Goal: Information Seeking & Learning: Check status

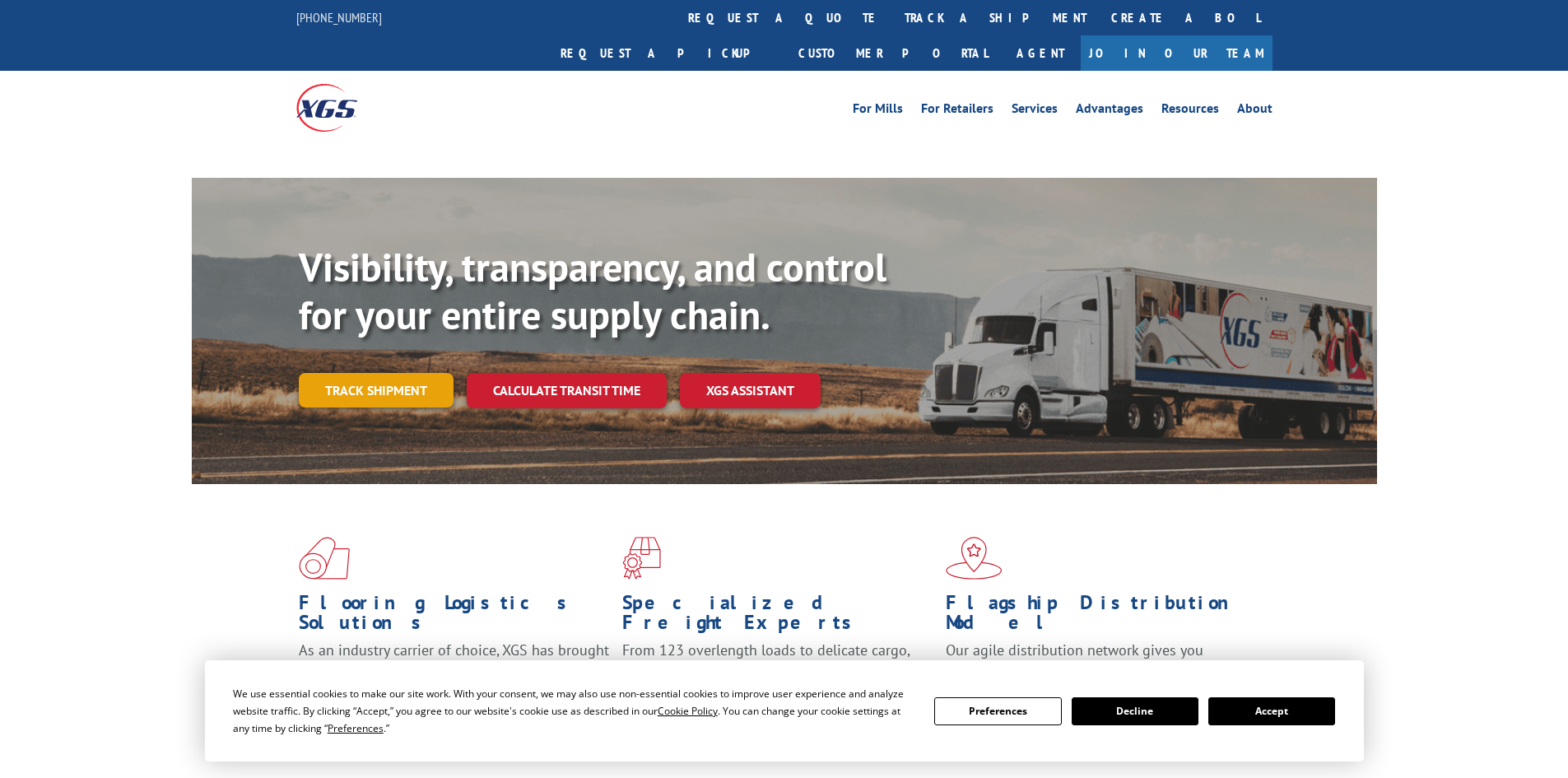
click at [402, 373] on link "Track shipment" at bounding box center [376, 389] width 155 height 34
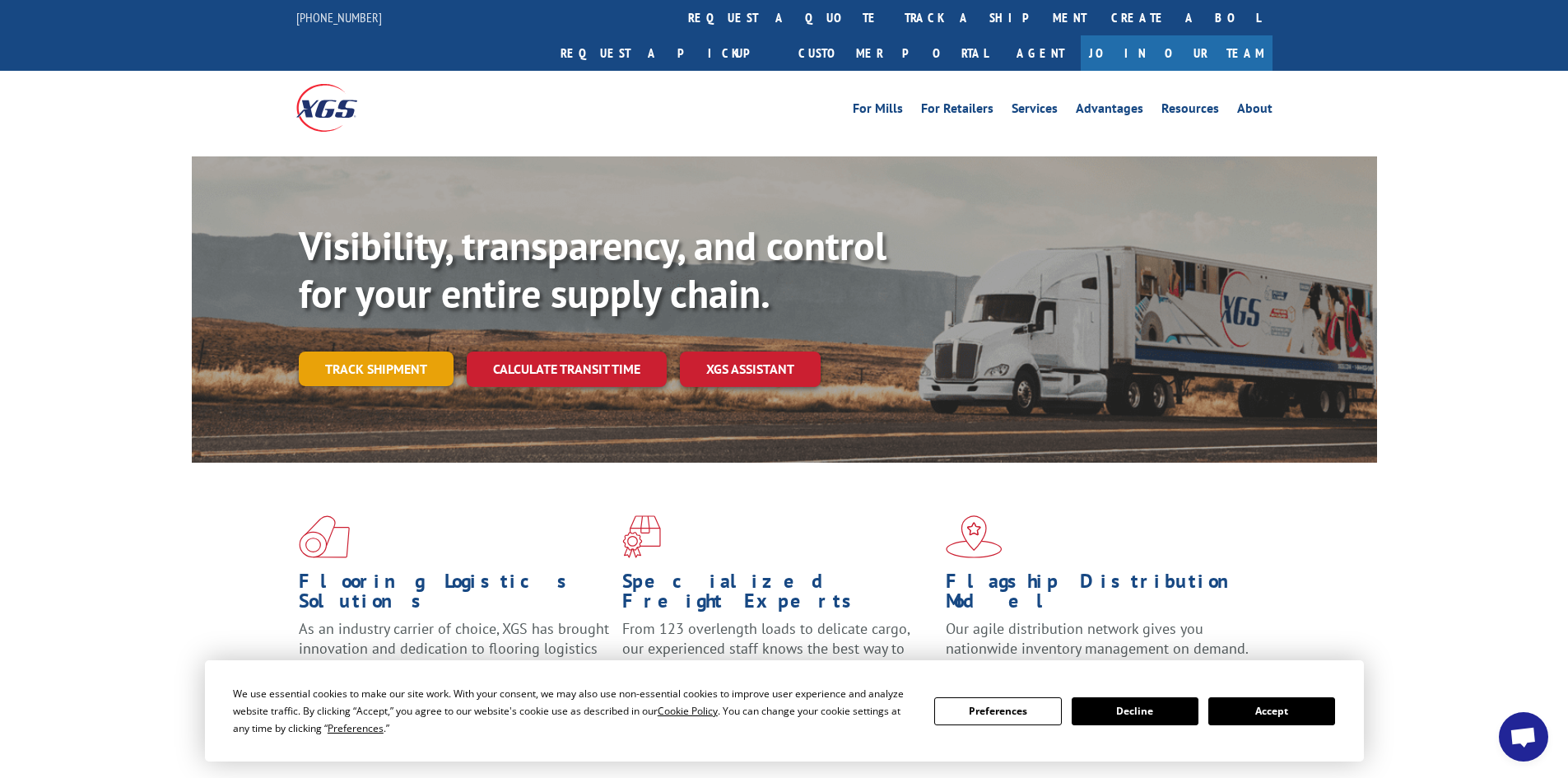
click at [362, 352] on link "Track shipment" at bounding box center [376, 369] width 155 height 34
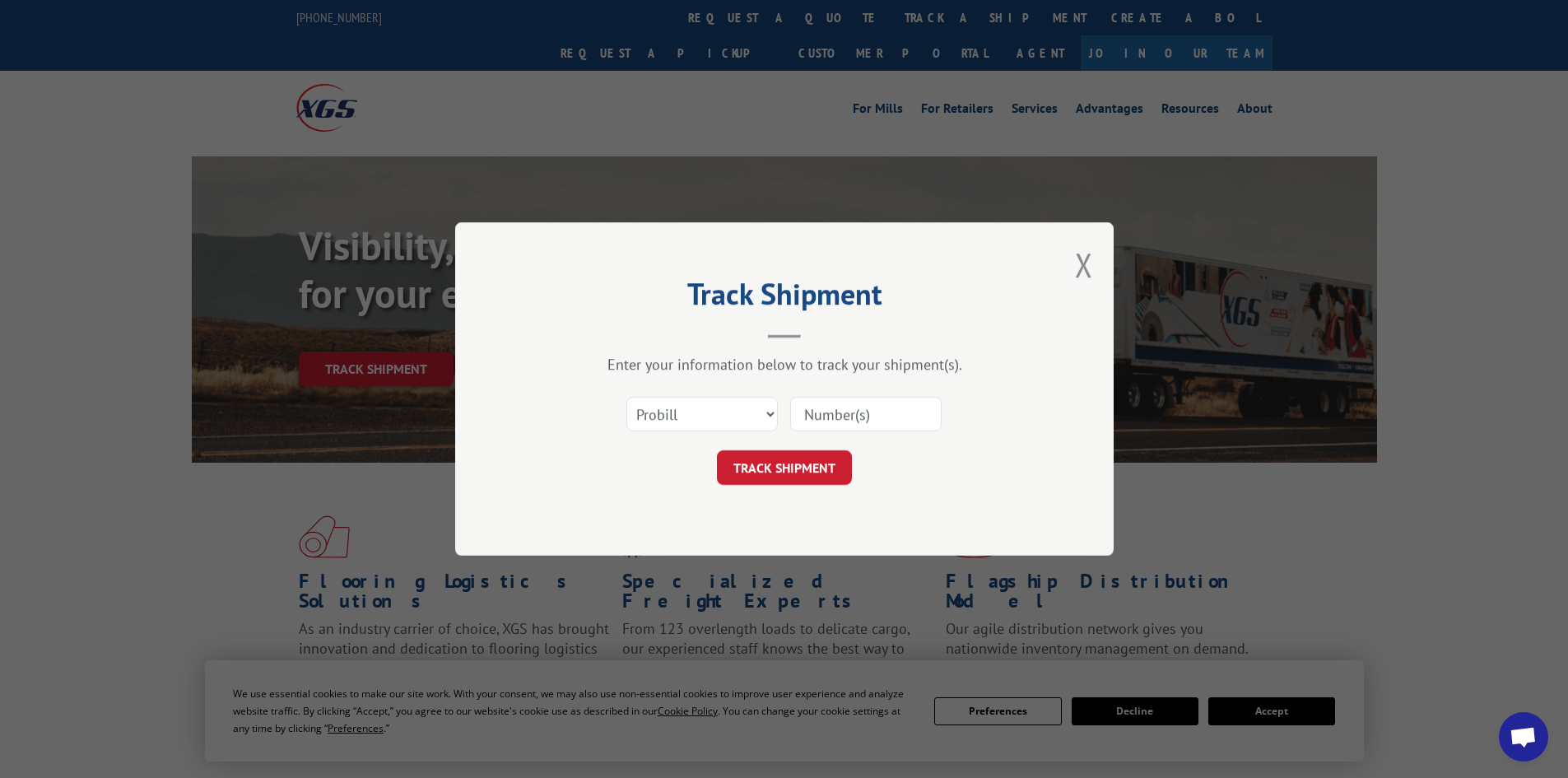
click at [817, 411] on input at bounding box center [866, 414] width 152 height 34
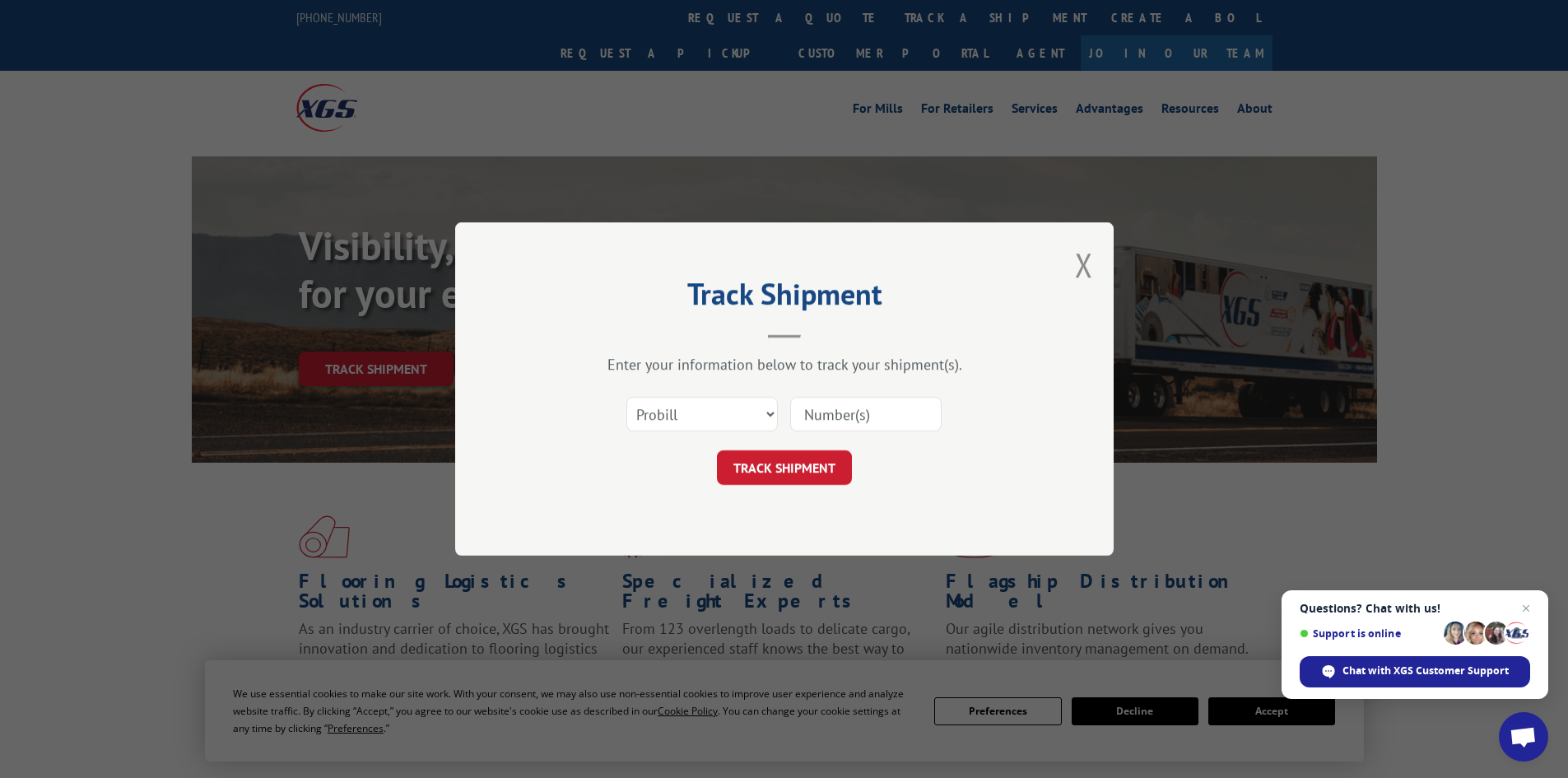
paste input "17230029"
type input "17230029"
click at [800, 456] on button "TRACK SHIPMENT" at bounding box center [784, 467] width 135 height 34
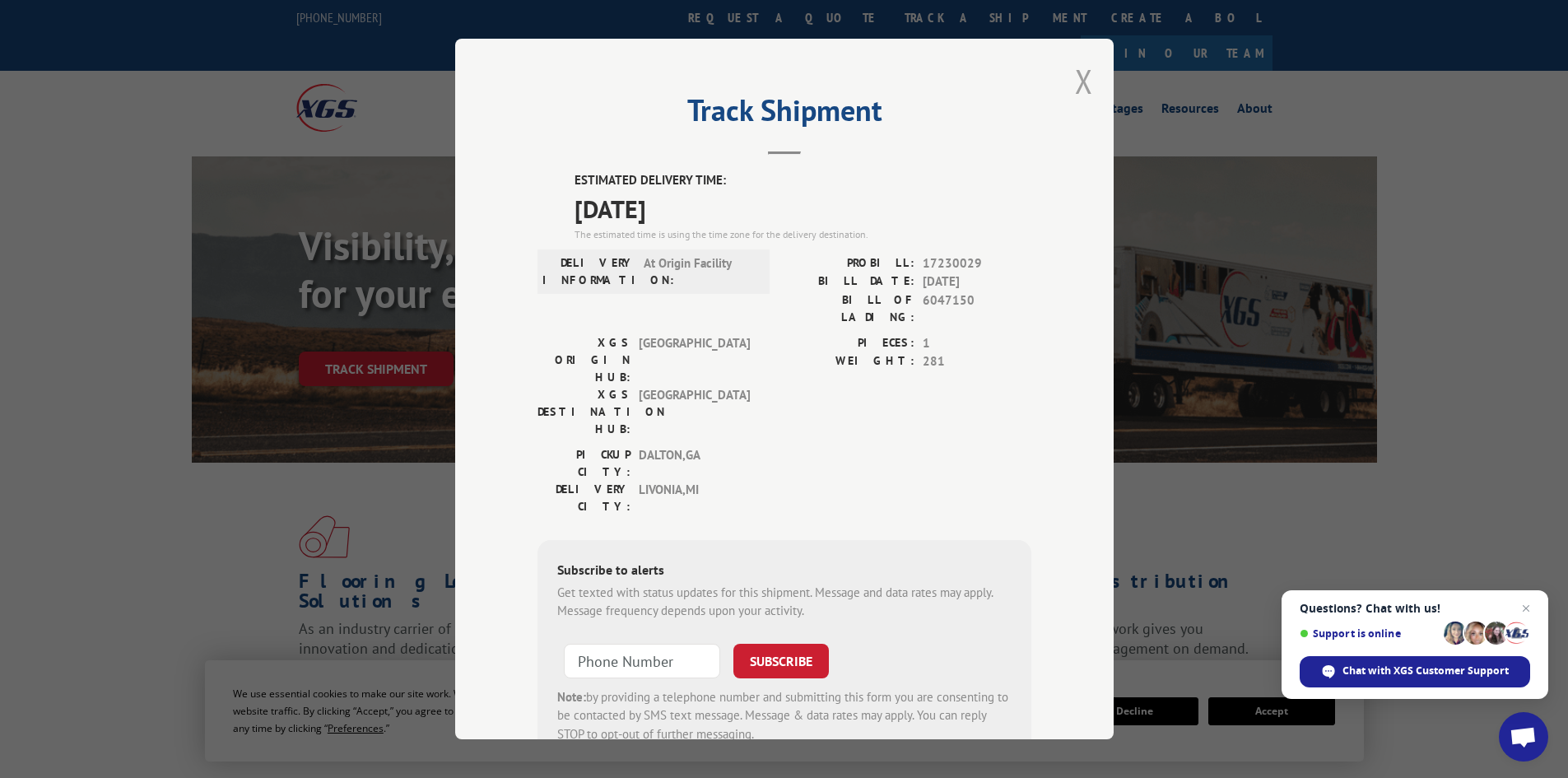
click at [1075, 89] on button "Close modal" at bounding box center [1084, 81] width 18 height 43
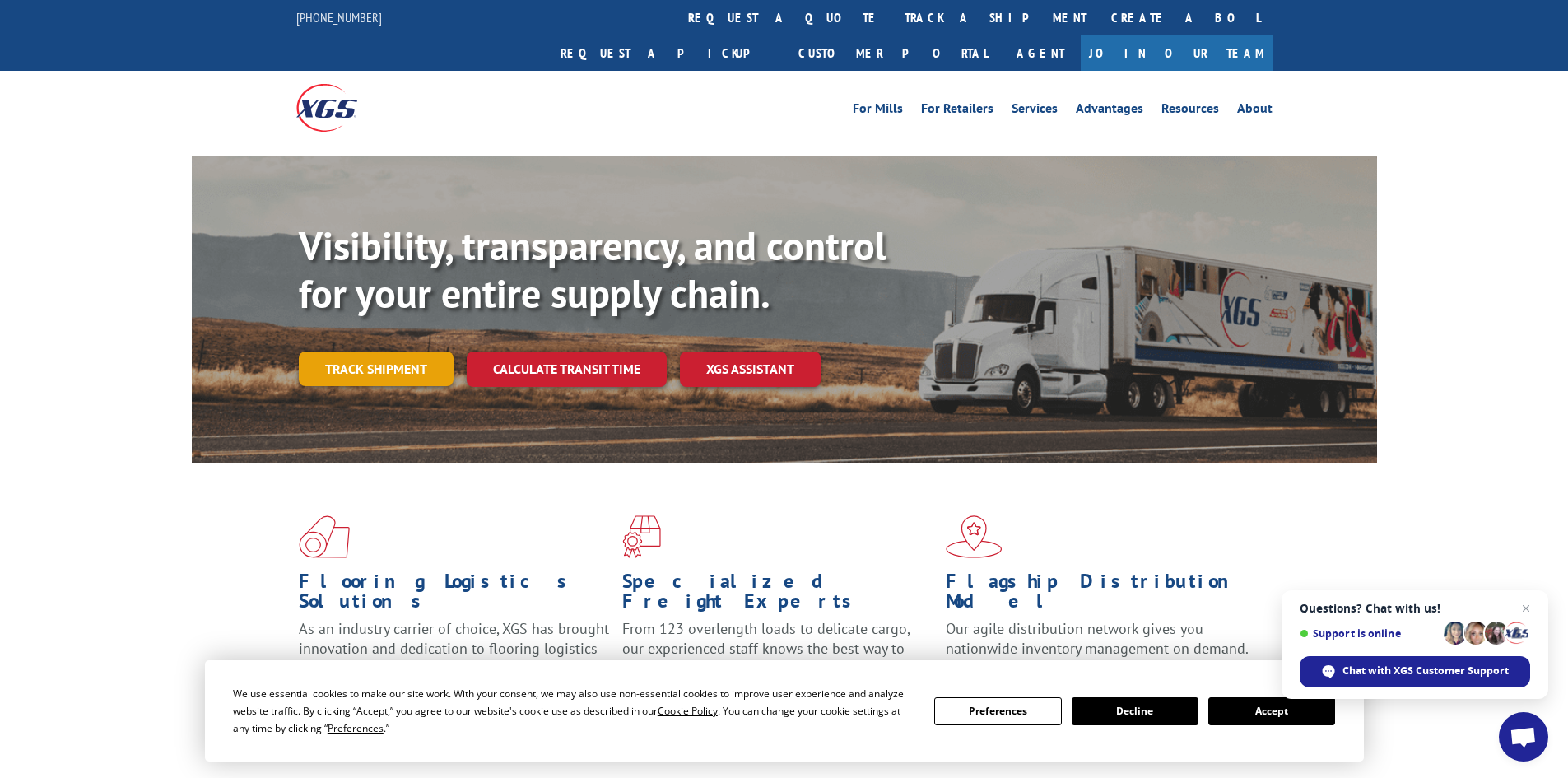
click at [312, 352] on link "Track shipment" at bounding box center [376, 369] width 155 height 34
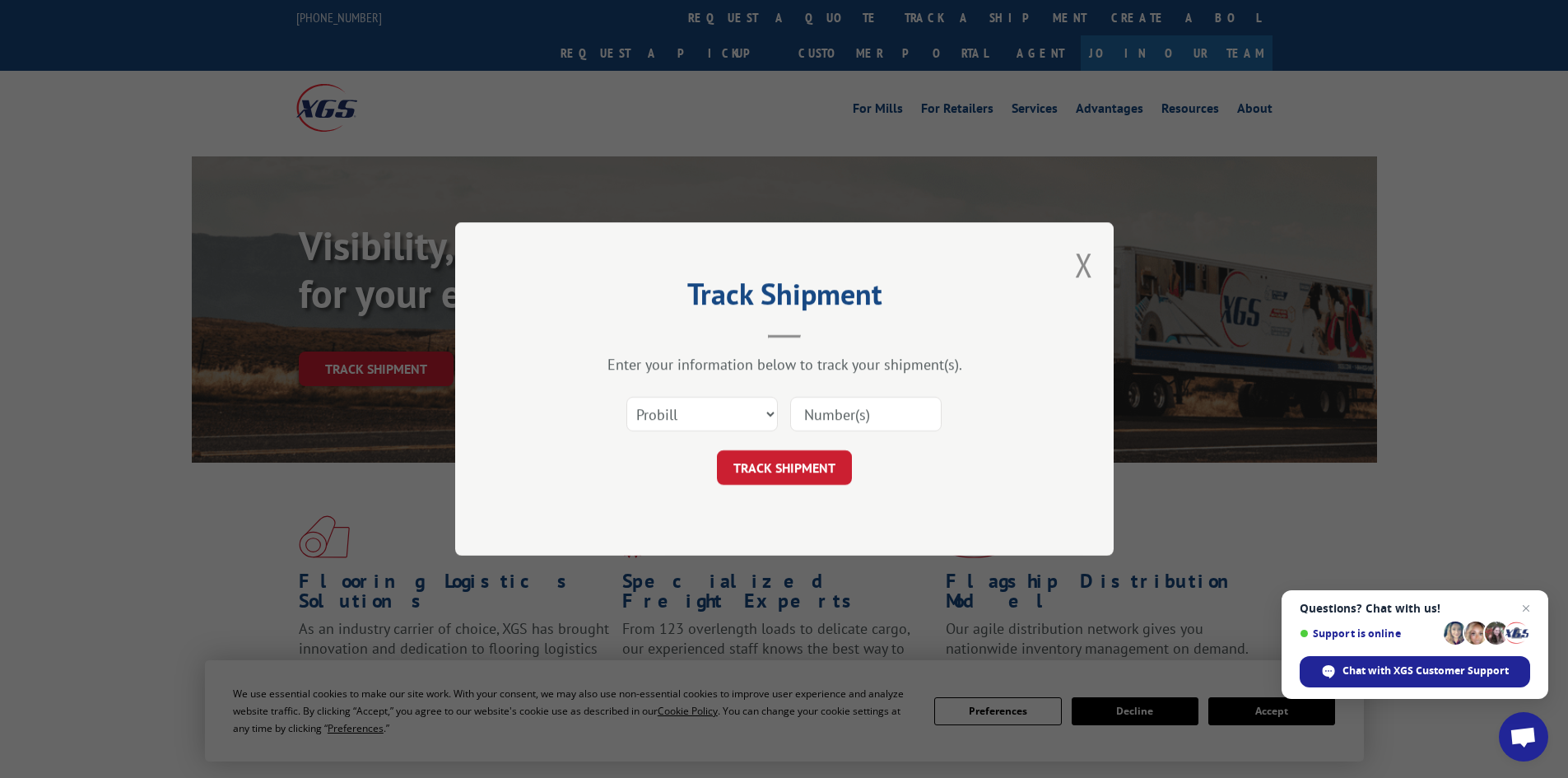
click at [823, 415] on input at bounding box center [866, 414] width 152 height 34
paste input "17471169"
type input "17471169"
click at [759, 474] on button "TRACK SHIPMENT" at bounding box center [784, 467] width 135 height 34
